Goal: Task Accomplishment & Management: Use online tool/utility

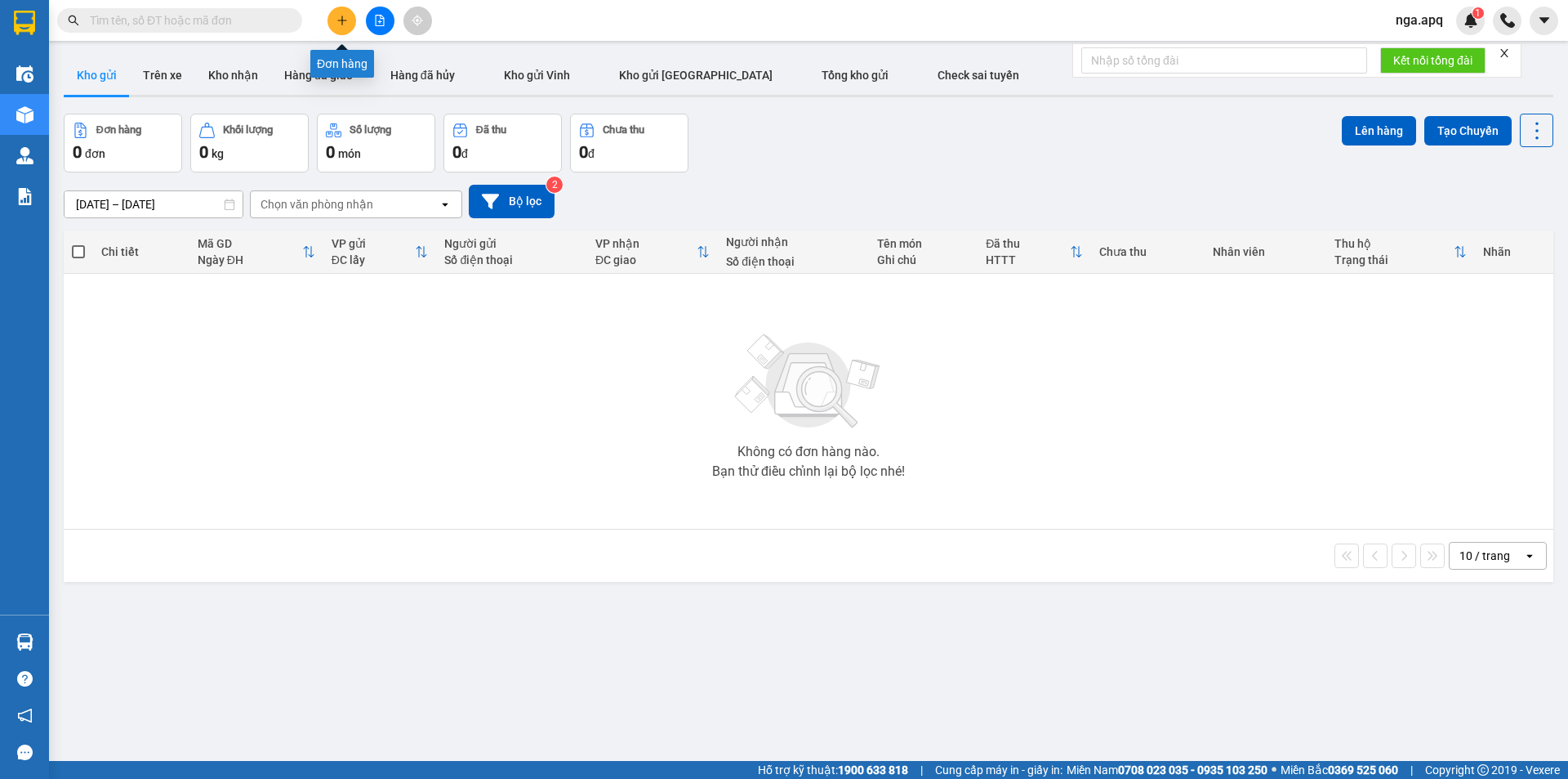
click at [339, 17] on icon "plus" at bounding box center [342, 20] width 11 height 11
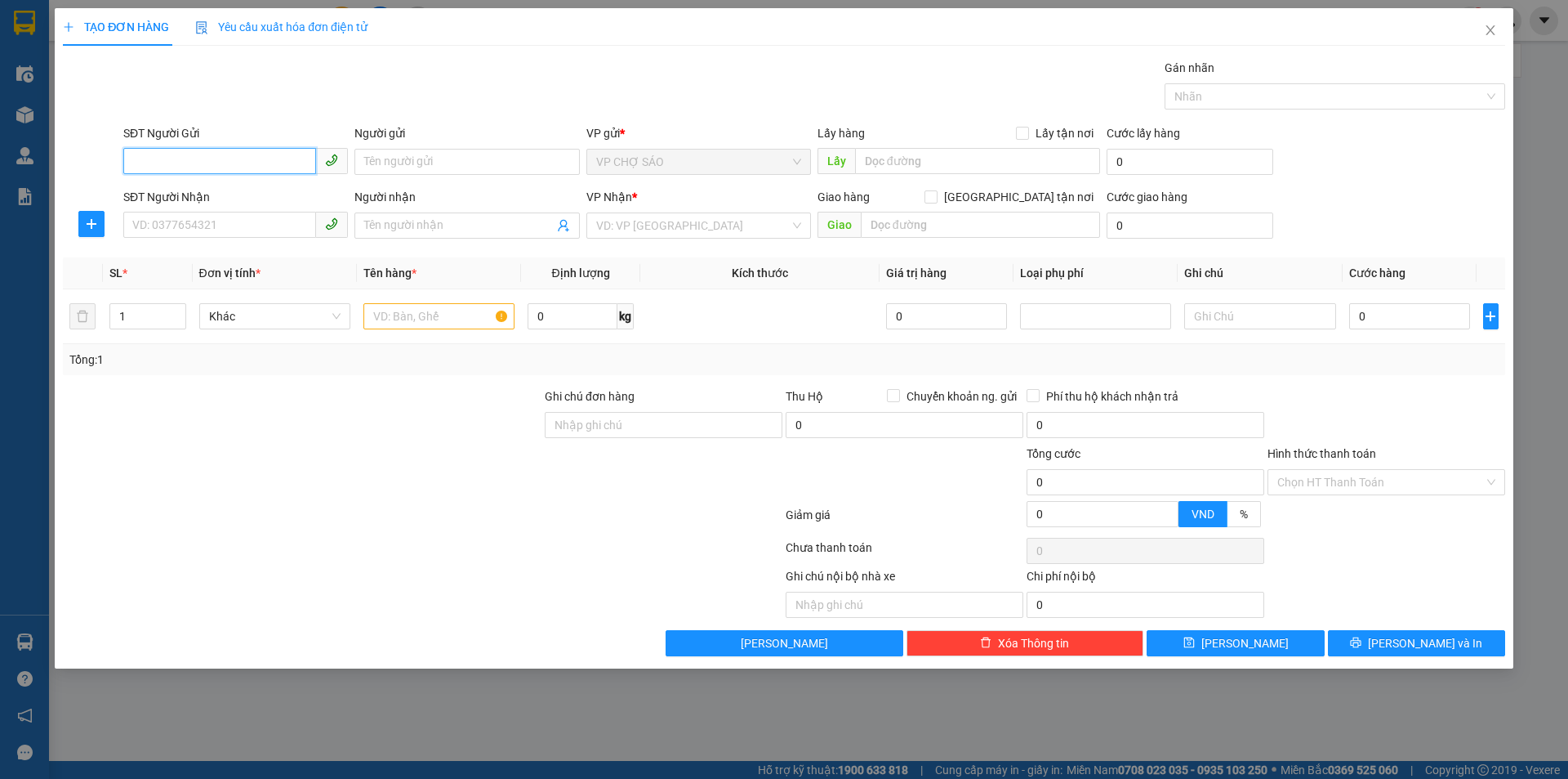
click at [132, 159] on input "SĐT Người Gửi" at bounding box center [219, 161] width 192 height 26
click at [184, 186] on div "0329627047 - chị mùi" at bounding box center [235, 194] width 205 height 18
type input "0329627047"
type input "chị [PERSON_NAME]"
type input "0329627047"
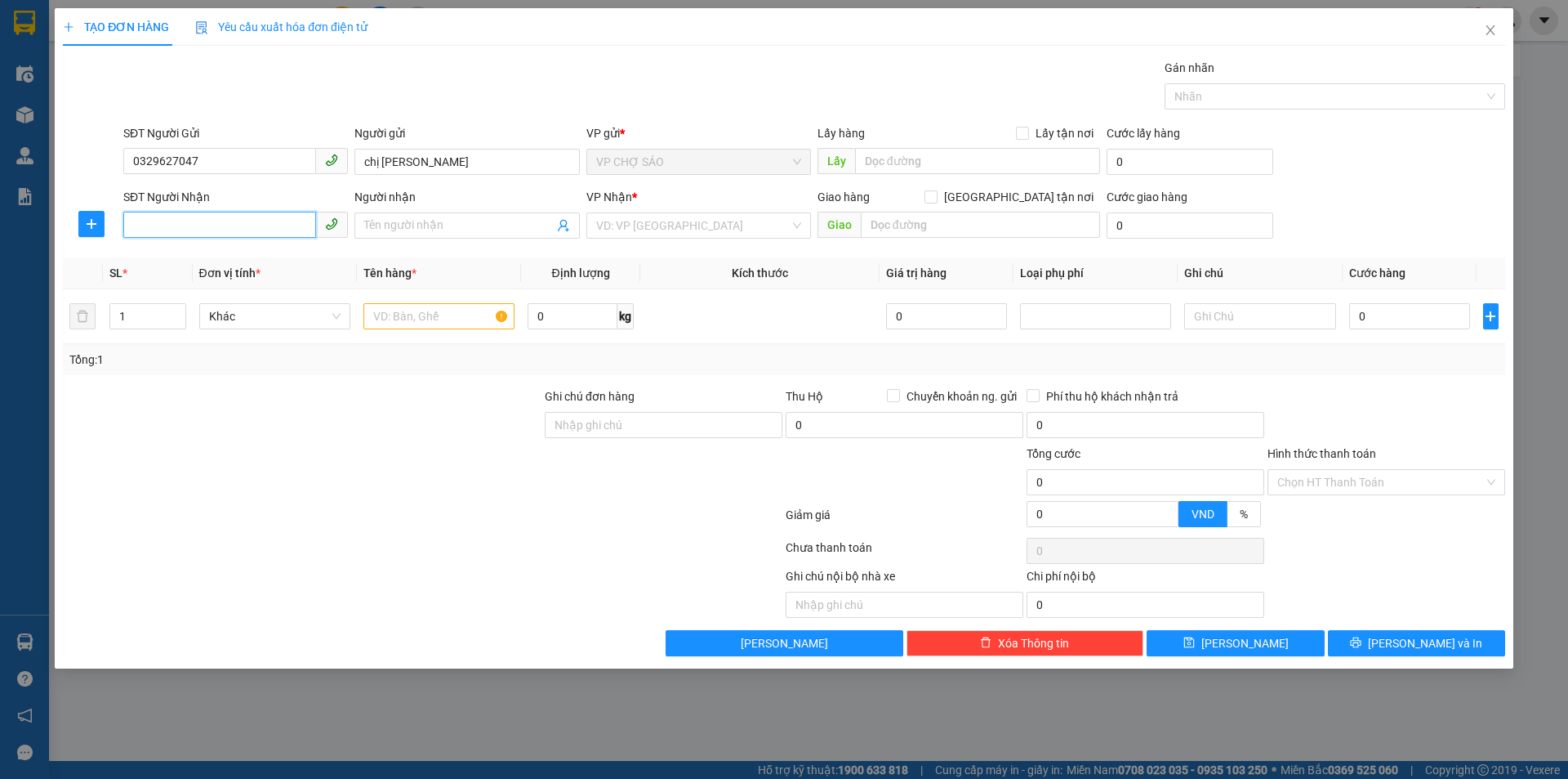
click at [134, 229] on input "SĐT Người Nhận" at bounding box center [219, 225] width 192 height 26
click at [152, 286] on div "0918784050 - chị thương" at bounding box center [235, 284] width 205 height 18
type input "0918784050"
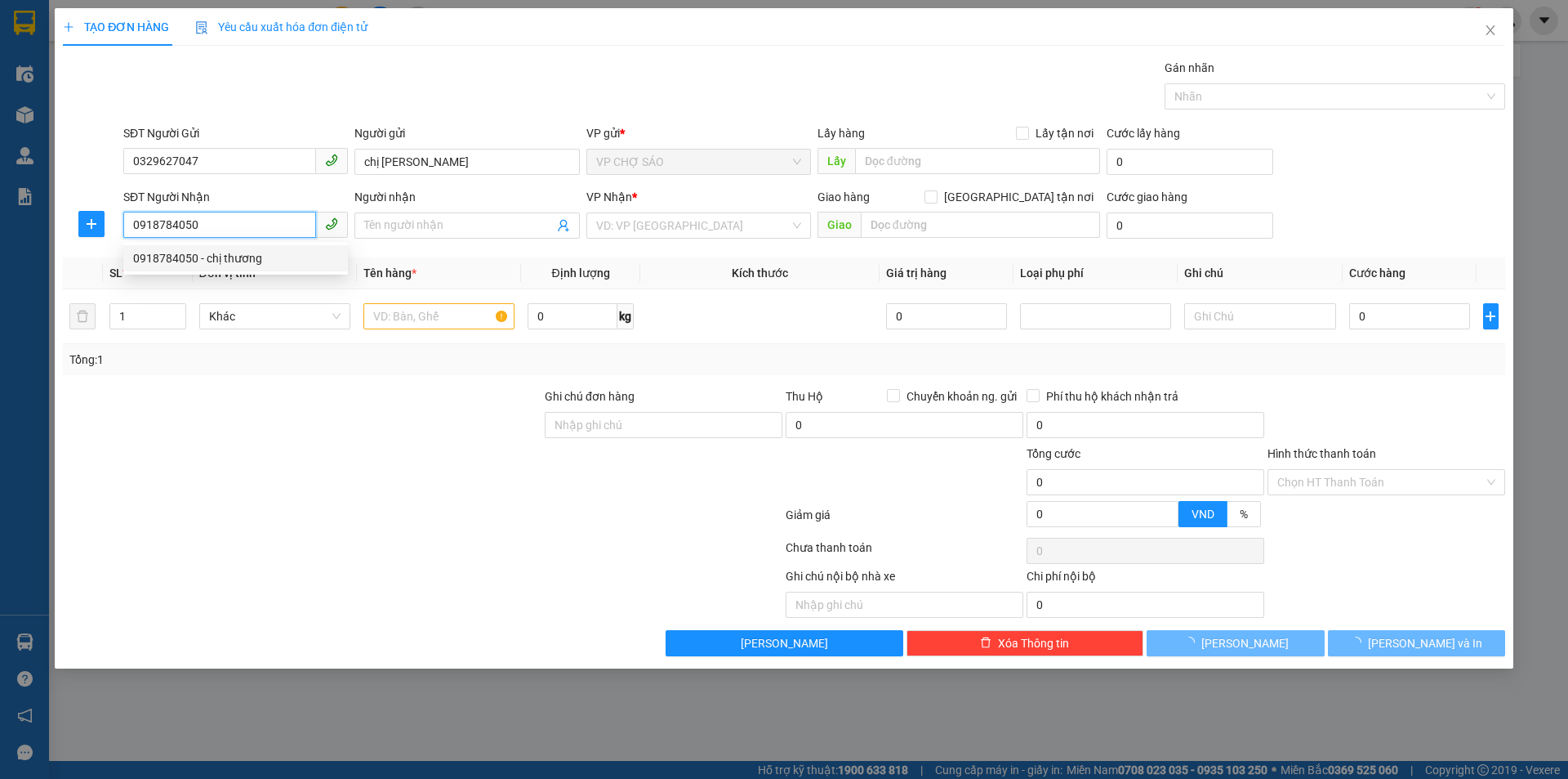
type input "chị thương"
checkbox input "true"
type input "vp"
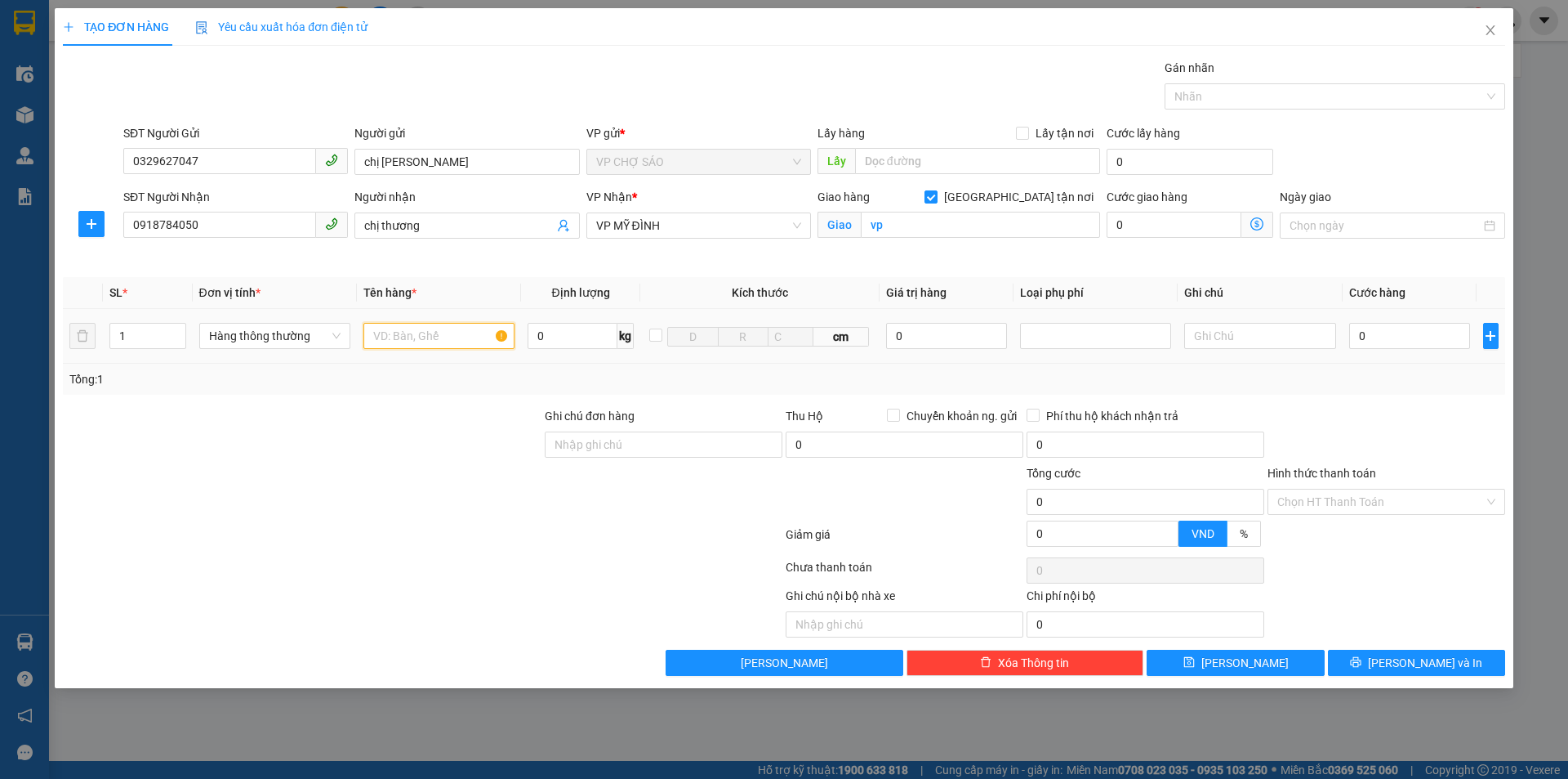
click at [390, 336] on input "text" at bounding box center [439, 336] width 152 height 26
type input "thưc phâm"
click at [1364, 335] on input "0" at bounding box center [1410, 336] width 122 height 26
type input "5"
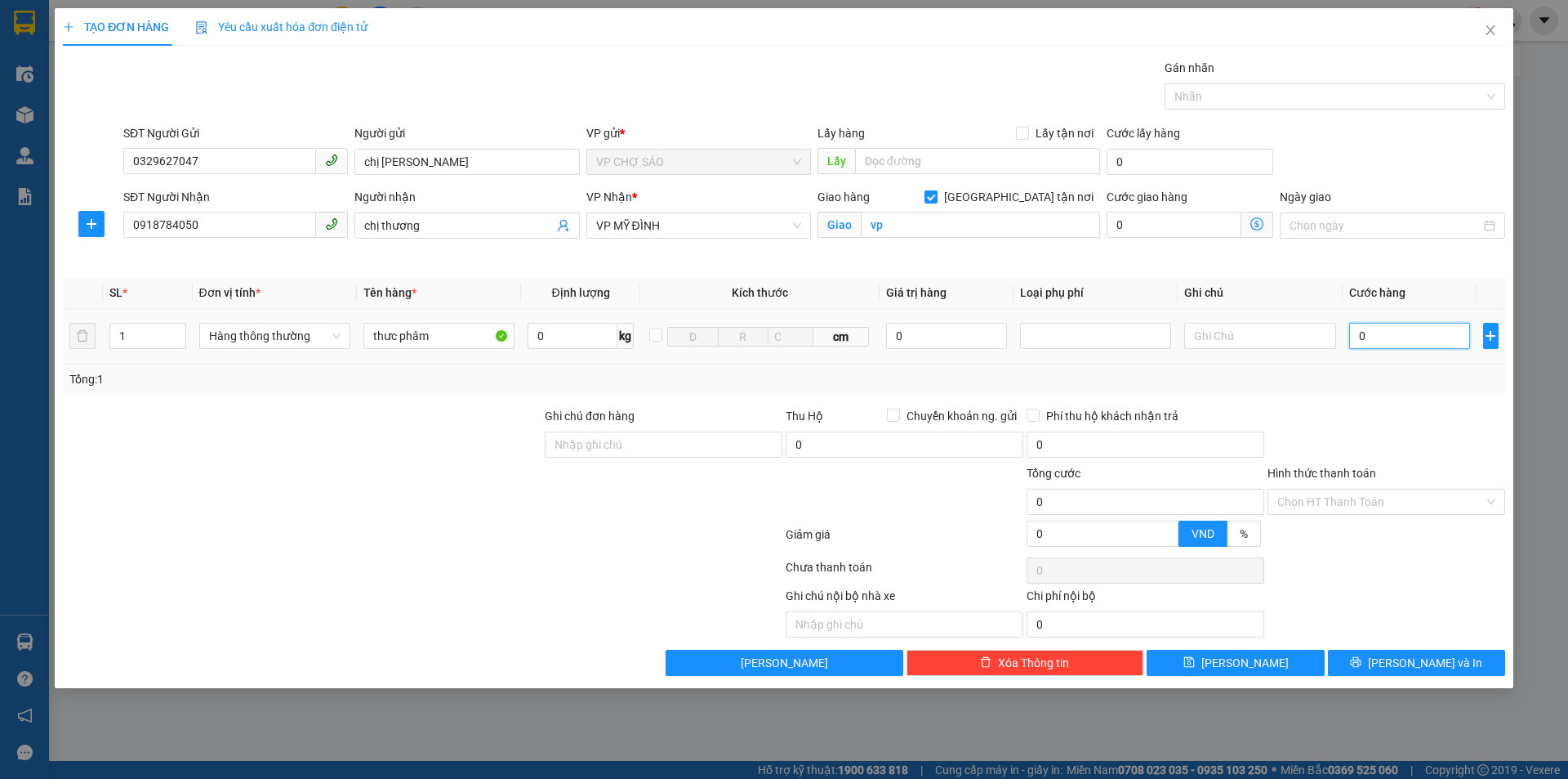
type input "5"
type input "50"
type input "500"
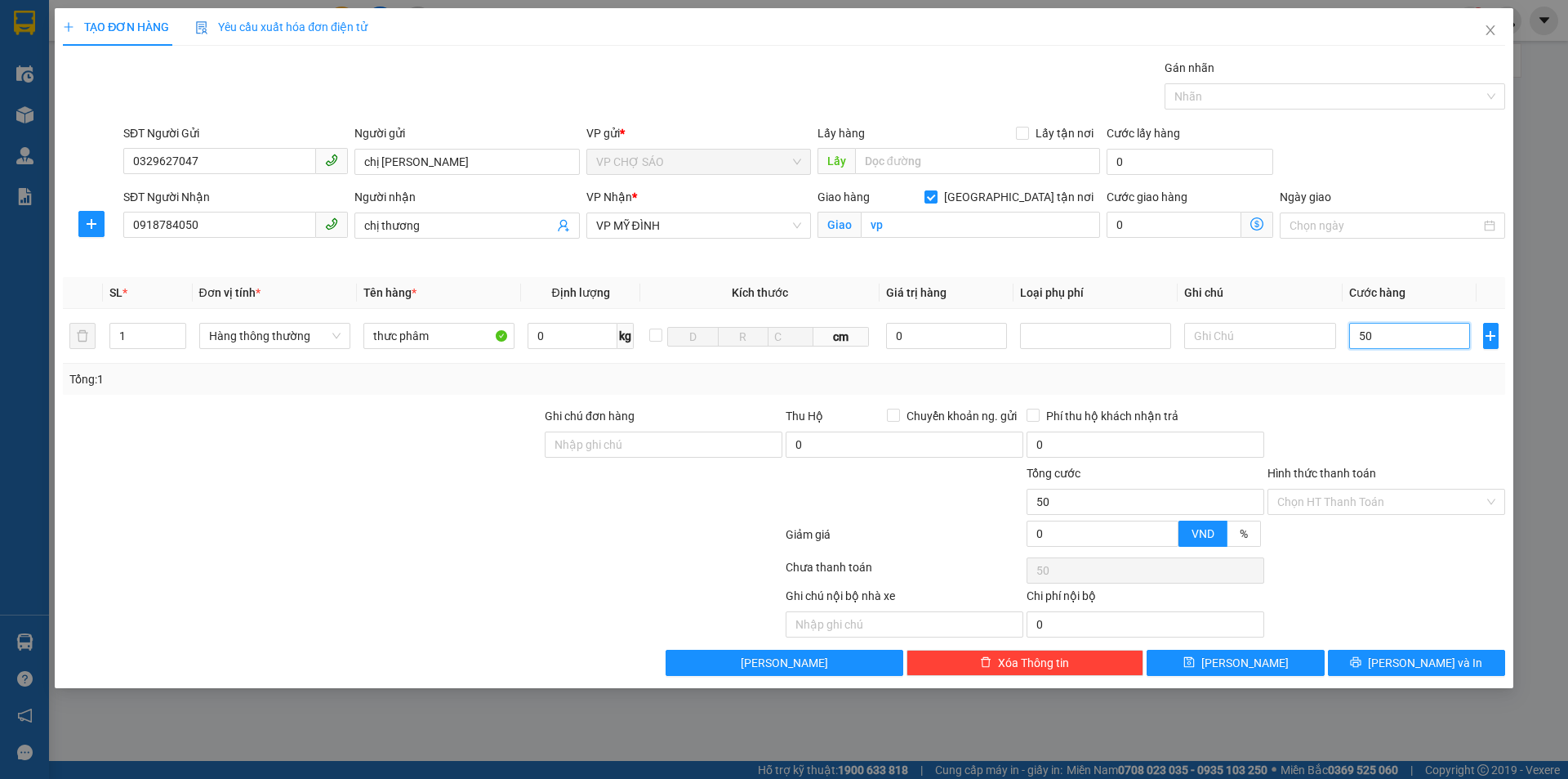
type input "500"
type input "5.000"
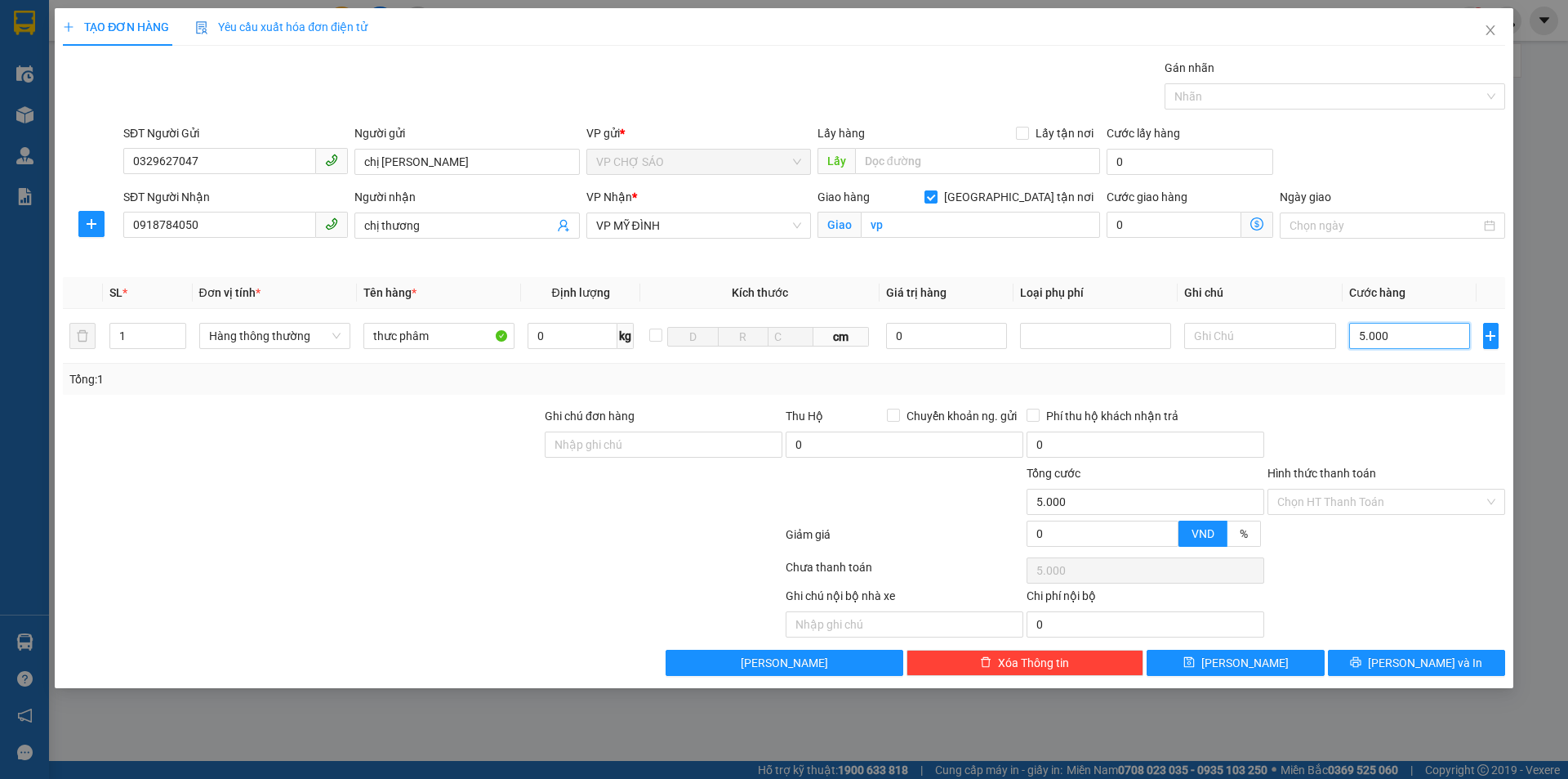
type input "50.000"
click at [1429, 667] on span "[PERSON_NAME] và In" at bounding box center [1425, 662] width 114 height 18
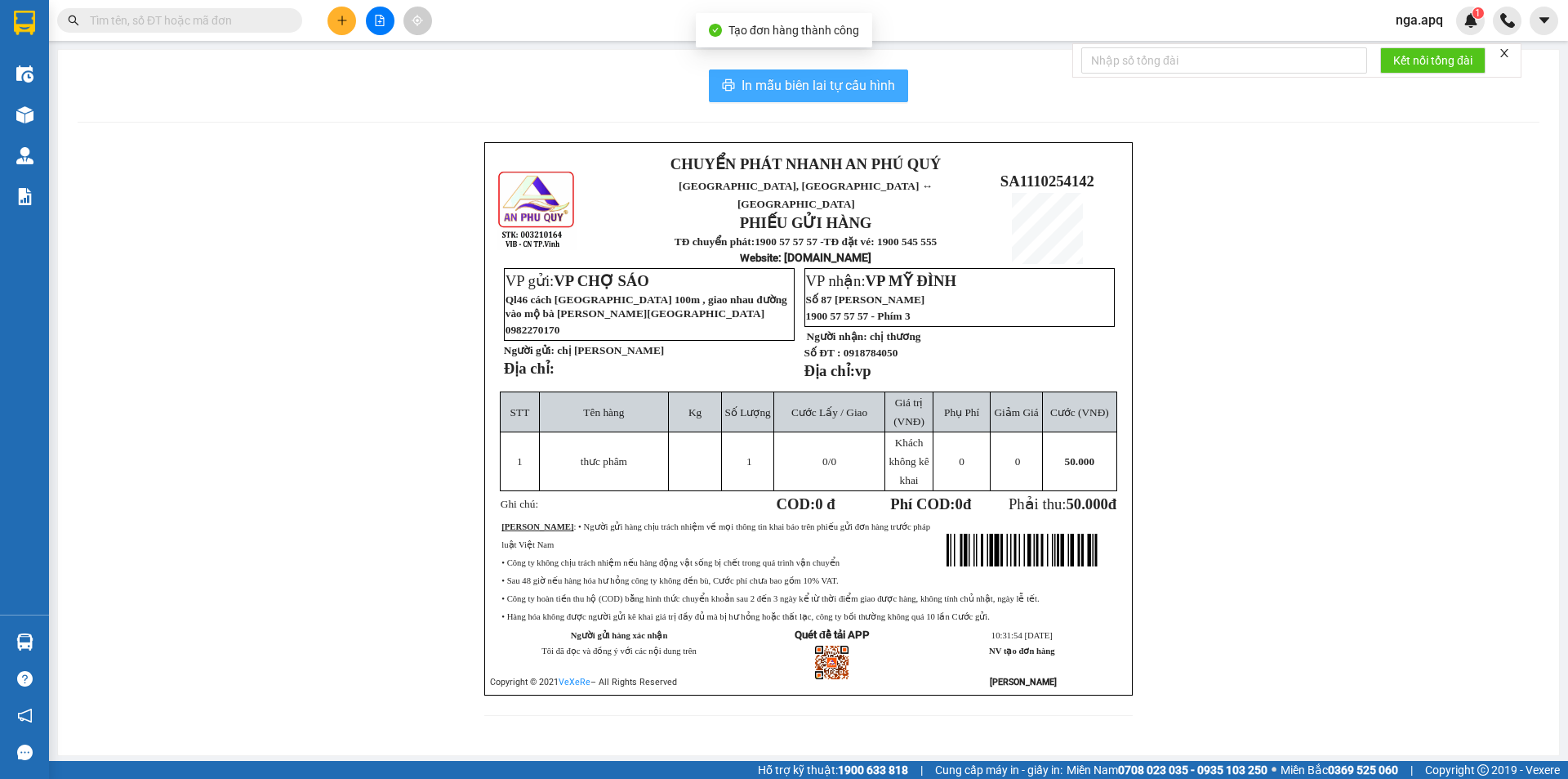
click at [788, 93] on span "In mẫu biên lai tự cấu hình" at bounding box center [818, 86] width 153 height 20
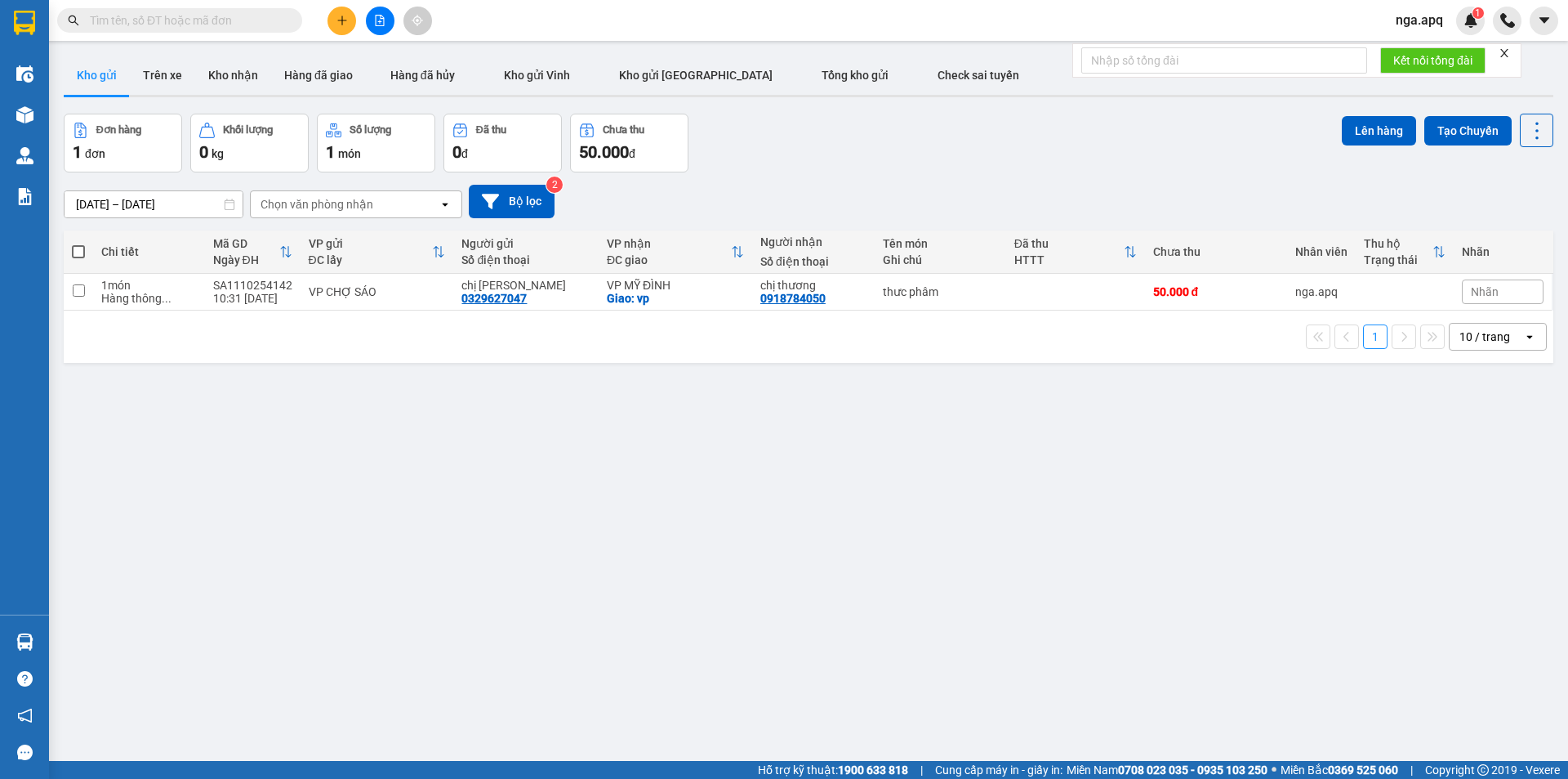
click at [79, 244] on label at bounding box center [78, 252] width 13 height 17
click at [78, 244] on input "checkbox" at bounding box center [78, 244] width 0 height 0
checkbox input "true"
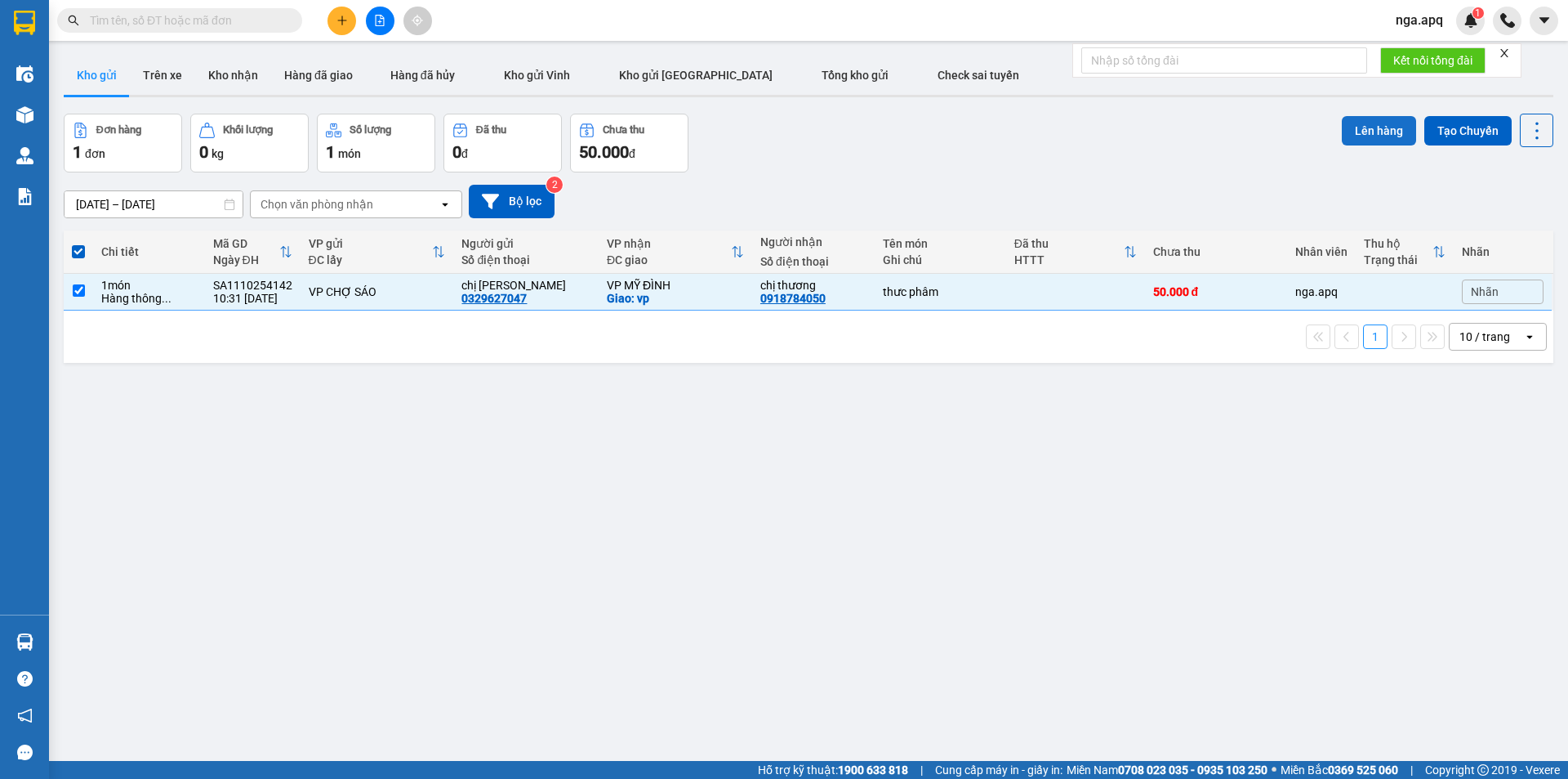
click at [1359, 126] on button "Lên hàng" at bounding box center [1379, 131] width 74 height 30
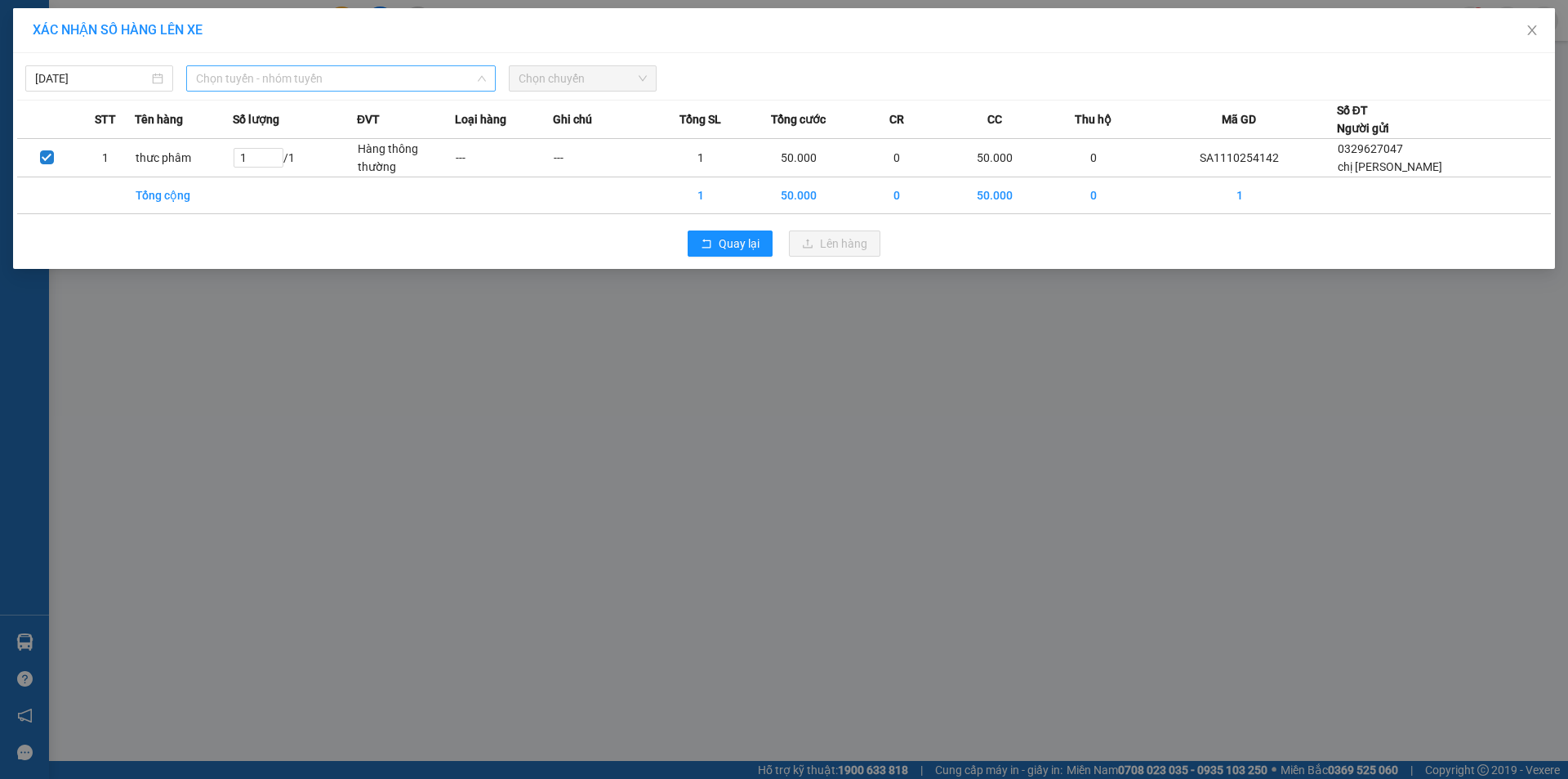
click at [287, 78] on span "Chọn tuyến - nhóm tuyến" at bounding box center [341, 78] width 290 height 24
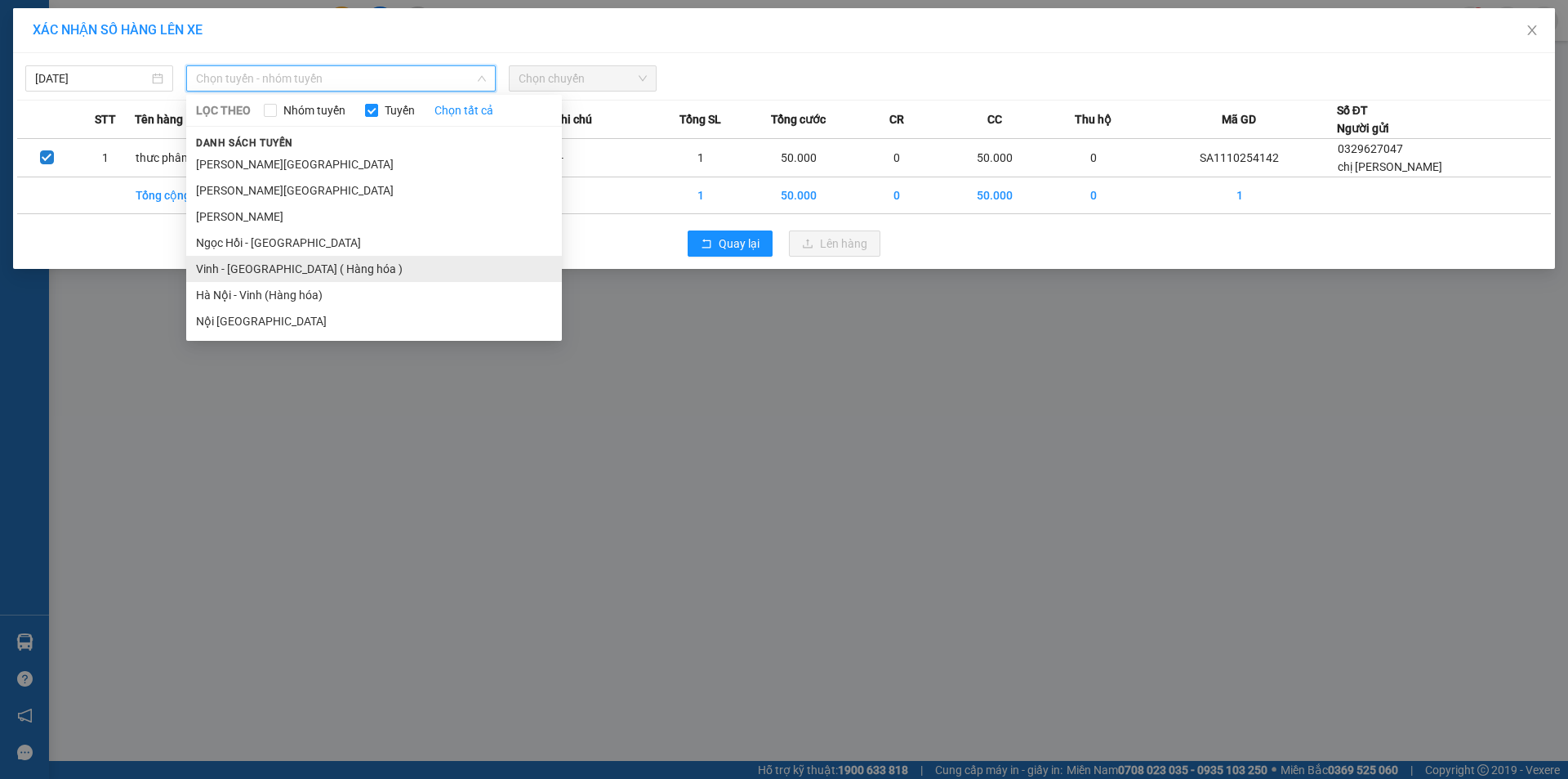
click at [206, 268] on li "Vinh - [GEOGRAPHIC_DATA] ( Hàng hóa )" at bounding box center [374, 269] width 376 height 26
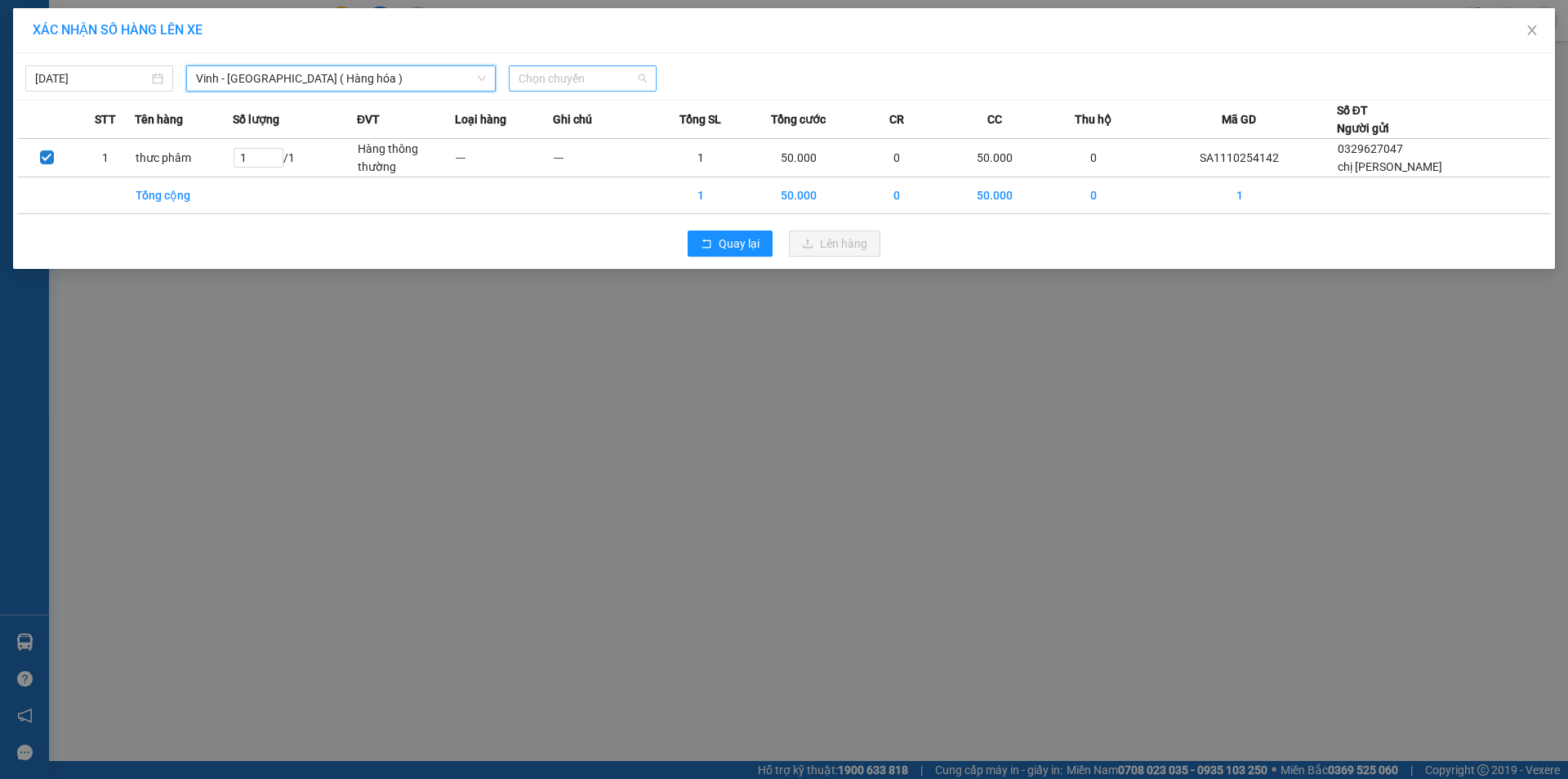
click at [612, 85] on span "Chọn chuyến" at bounding box center [583, 78] width 128 height 24
click at [747, 380] on div "XÁC NHẬN SỐ HÀNG LÊN XE [DATE] [GEOGRAPHIC_DATA] - [GEOGRAPHIC_DATA] ( [GEOGRAP…" at bounding box center [784, 390] width 1568 height 779
